Goal: Find specific page/section: Find specific page/section

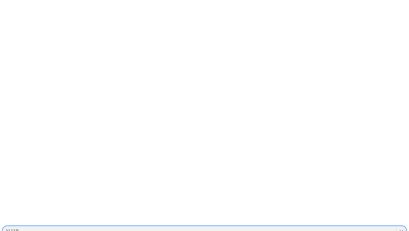
scroll to position [29, 0]
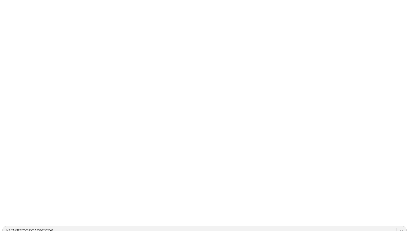
click at [398, 228] on icon at bounding box center [401, 231] width 6 height 6
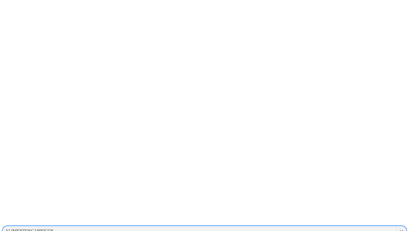
scroll to position [395, 0]
click at [337, 194] on div "HORIZONTES" at bounding box center [204, 198] width 404 height 9
click at [399, 230] on icon at bounding box center [400, 231] width 3 height 2
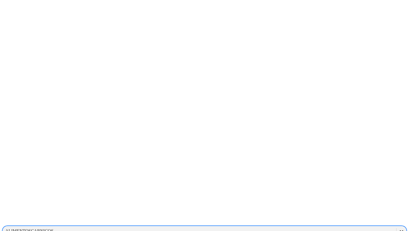
click at [398, 228] on icon at bounding box center [401, 231] width 6 height 6
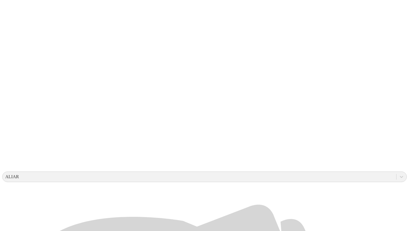
scroll to position [55, 0]
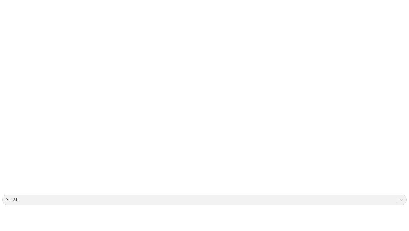
scroll to position [0, 0]
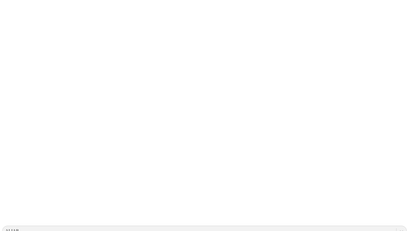
click at [398, 221] on icon at bounding box center [401, 231] width 6 height 6
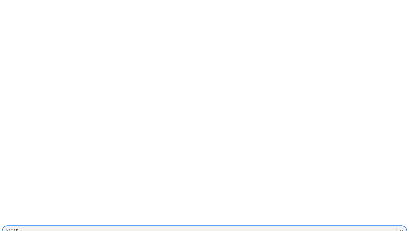
scroll to position [318, 0]
click at [332, 205] on div "GALOPORCINOS" at bounding box center [204, 209] width 404 height 9
